Goal: Information Seeking & Learning: Check status

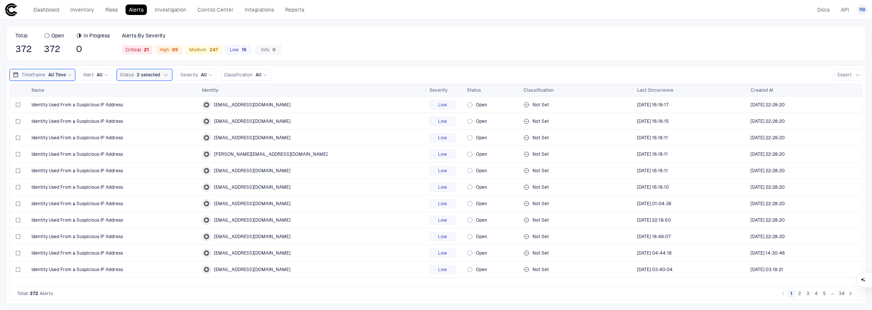
click at [45, 73] on div "Timeframe All Time" at bounding box center [47, 75] width 50 height 6
click at [52, 92] on button "Custom" at bounding box center [49, 93] width 22 height 10
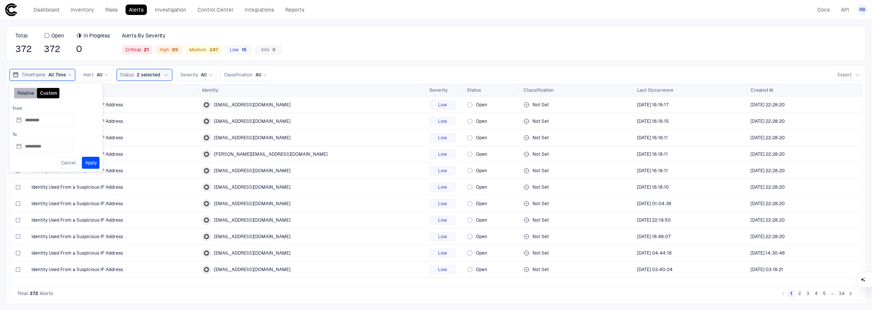
click at [22, 97] on button "Relative" at bounding box center [25, 93] width 23 height 10
click at [54, 94] on button "Custom" at bounding box center [49, 93] width 22 height 10
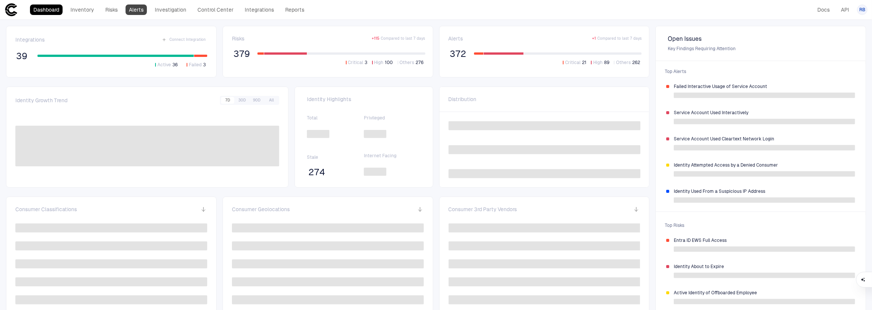
click at [137, 13] on link "Alerts" at bounding box center [136, 9] width 21 height 10
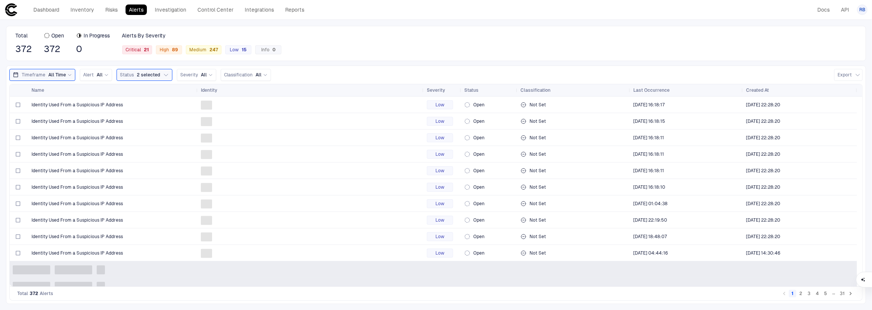
click at [63, 76] on span "All Time" at bounding box center [57, 75] width 18 height 6
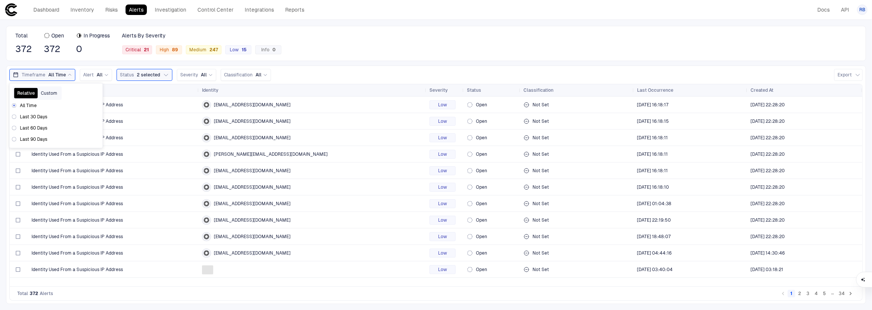
click at [52, 95] on button "Custom" at bounding box center [49, 93] width 22 height 10
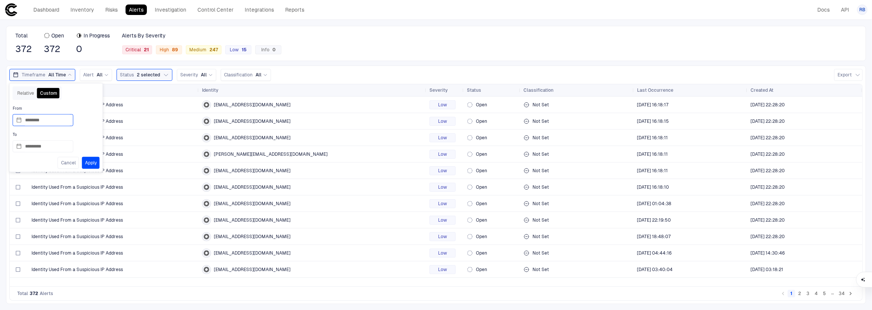
click at [44, 124] on input "********" at bounding box center [47, 120] width 45 height 11
click at [30, 142] on h2 "January 1970" at bounding box center [52, 139] width 84 height 12
click at [33, 139] on h2 "January 1970" at bounding box center [52, 139] width 84 height 12
click at [34, 139] on h2 "January 1970" at bounding box center [52, 139] width 84 height 12
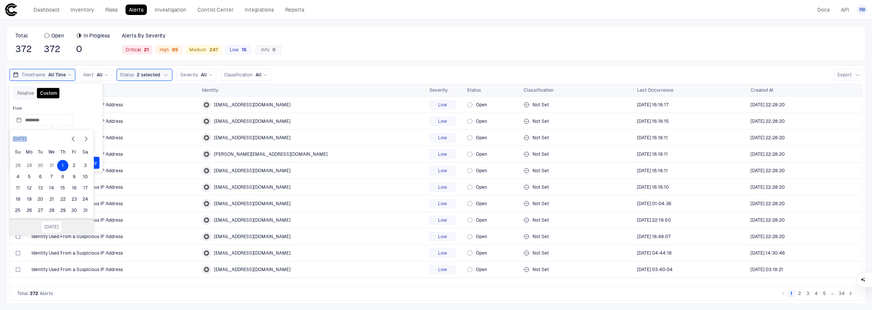
click at [35, 138] on h2 "January 1970" at bounding box center [52, 139] width 84 height 12
click at [49, 225] on button "Today" at bounding box center [51, 227] width 21 height 12
click at [52, 122] on input "*********" at bounding box center [47, 120] width 45 height 11
click at [79, 169] on div "1" at bounding box center [74, 165] width 11 height 11
click at [46, 118] on input "********" at bounding box center [47, 120] width 45 height 11
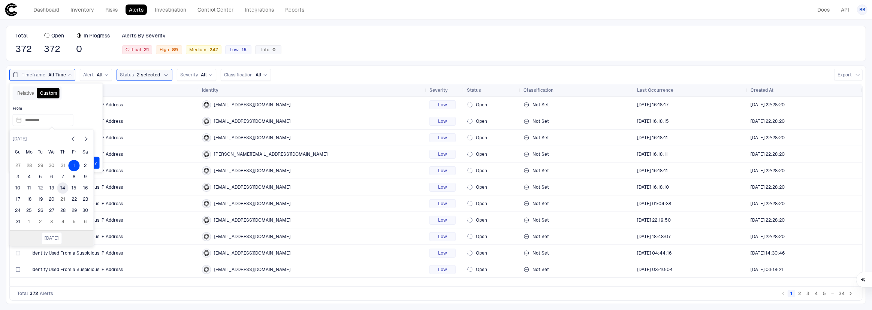
click at [64, 190] on div "14" at bounding box center [62, 188] width 11 height 11
type input "*********"
click at [95, 161] on button "Apply" at bounding box center [91, 163] width 18 height 12
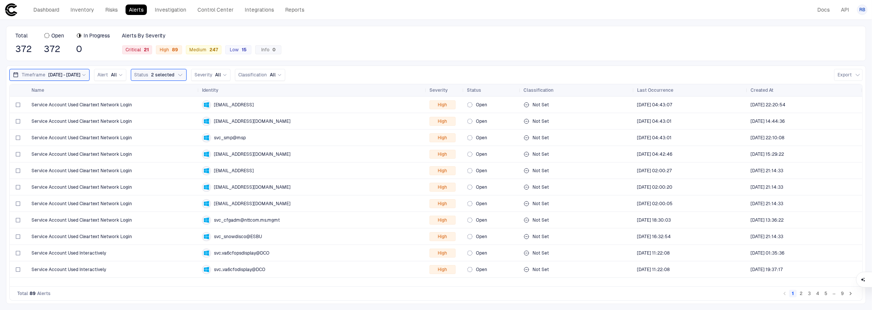
click at [80, 72] on span "8/14/2025 - 8/21/2025" at bounding box center [64, 75] width 32 height 6
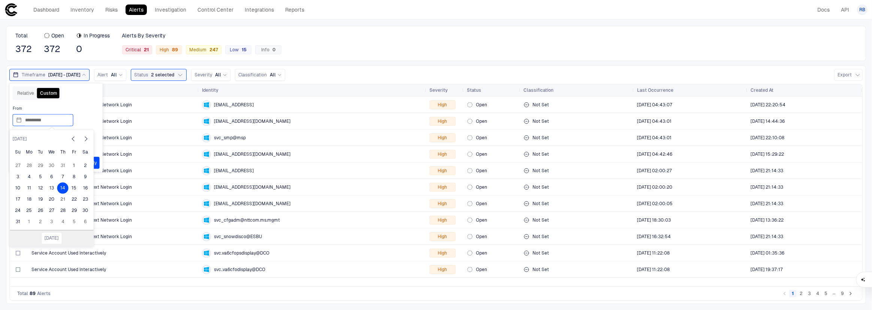
click at [57, 118] on input "*********" at bounding box center [47, 120] width 45 height 11
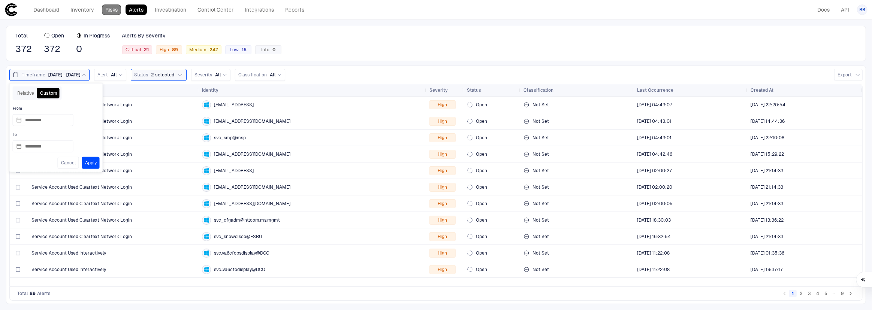
click at [113, 8] on link "Risks" at bounding box center [111, 9] width 19 height 10
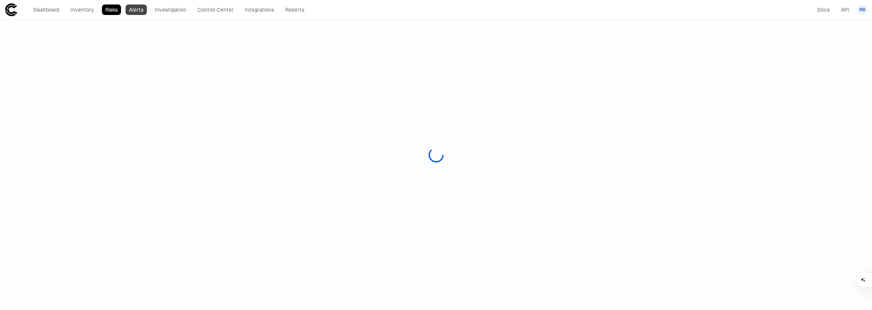
click at [138, 11] on link "Alerts" at bounding box center [136, 9] width 21 height 10
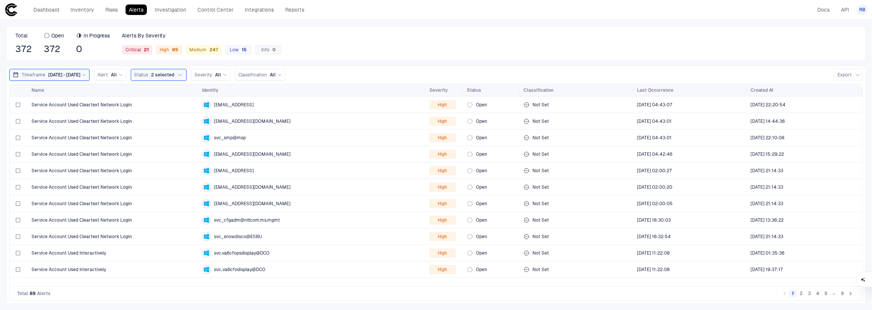
click at [80, 74] on span "8/14/2025 - 8/21/2025" at bounding box center [64, 75] width 32 height 6
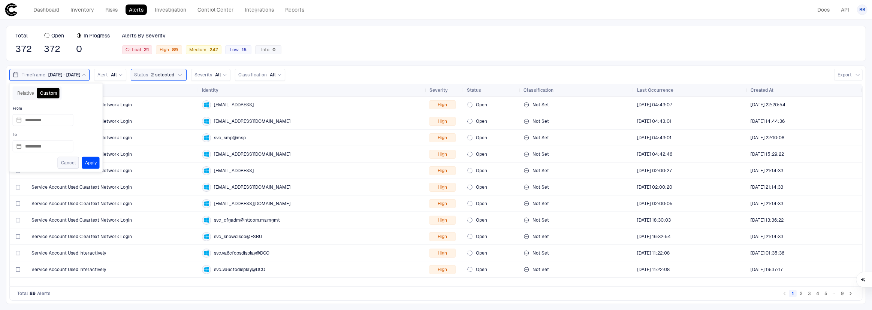
click at [62, 161] on button "Cancel" at bounding box center [68, 163] width 21 height 12
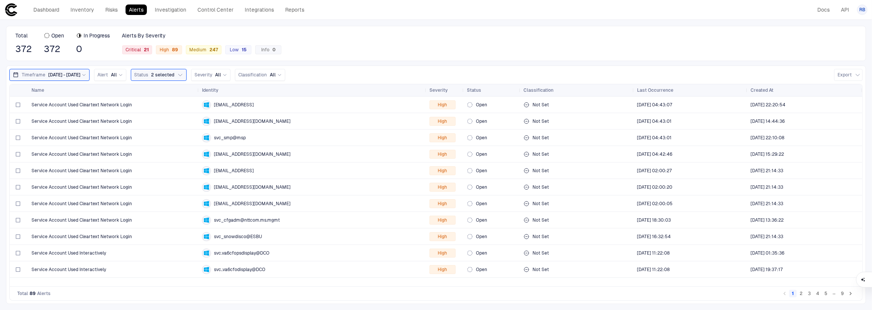
click at [6, 11] on icon at bounding box center [10, 9] width 13 height 13
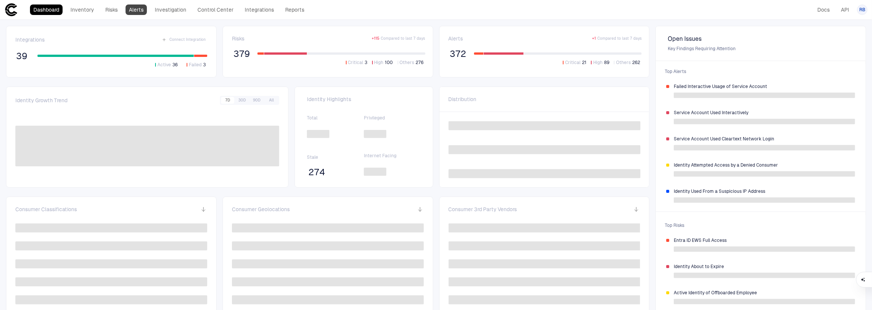
click at [139, 8] on link "Alerts" at bounding box center [136, 9] width 21 height 10
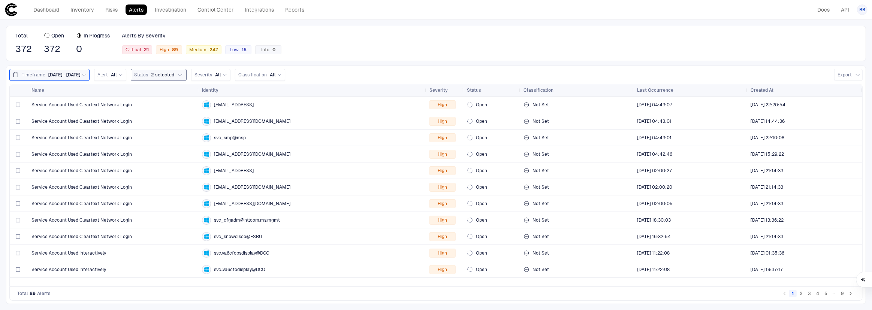
click at [174, 74] on span "2 selected" at bounding box center [162, 75] width 23 height 6
click at [138, 49] on span "Critical 21" at bounding box center [137, 50] width 23 height 6
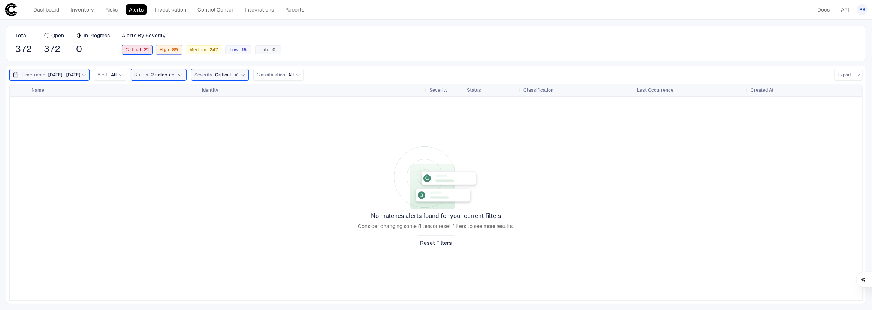
click at [166, 48] on span "High 89" at bounding box center [169, 50] width 18 height 6
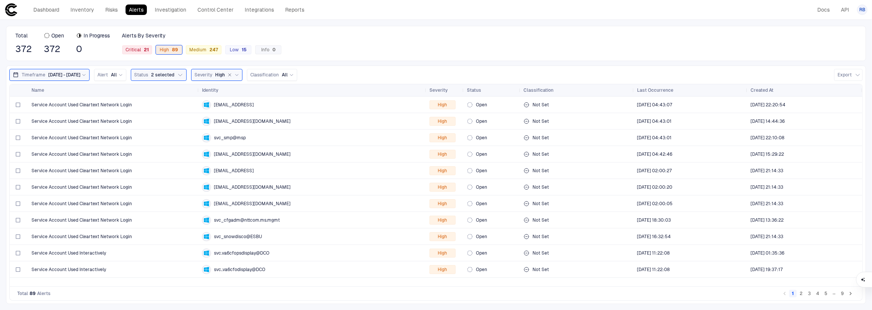
click at [212, 73] on span "Severity" at bounding box center [203, 75] width 18 height 6
click at [221, 160] on span "Critical" at bounding box center [213, 163] width 15 height 6
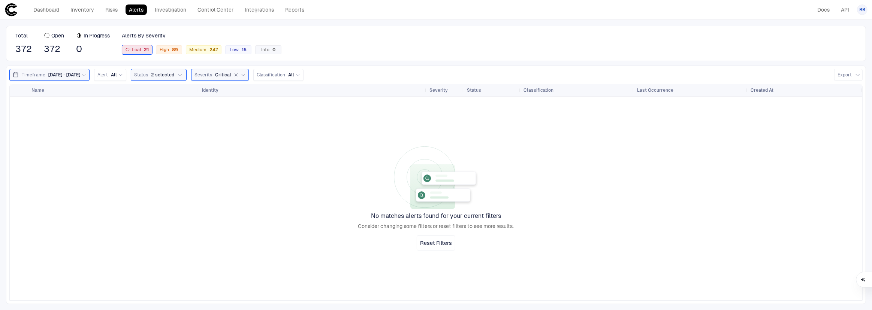
click at [230, 72] on div "Severity Critical" at bounding box center [219, 75] width 51 height 7
click at [229, 143] on div "High" at bounding box center [213, 145] width 31 height 9
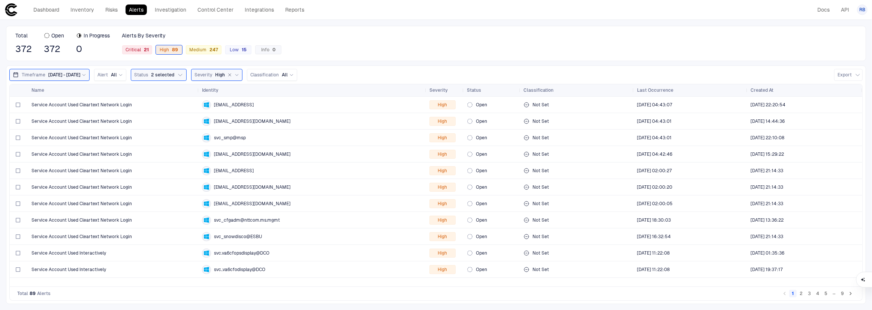
click at [229, 73] on div "Severity High" at bounding box center [216, 75] width 45 height 7
click at [221, 163] on span "Critical" at bounding box center [213, 163] width 15 height 6
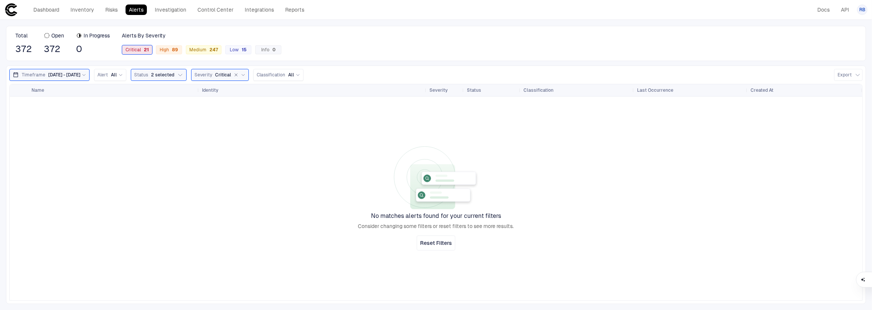
click at [231, 75] on span "Critical" at bounding box center [223, 75] width 16 height 6
click at [232, 157] on div "Critical" at bounding box center [213, 163] width 38 height 16
click at [224, 64] on div "Total 372 Open 372 In Progress 0 Alerts By Severity Critical 21 High 89 Medium …" at bounding box center [436, 165] width 872 height 290
click at [221, 78] on div "Severity Critical" at bounding box center [219, 75] width 51 height 8
click at [212, 73] on span "Severity" at bounding box center [203, 75] width 18 height 6
